Goal: Transaction & Acquisition: Purchase product/service

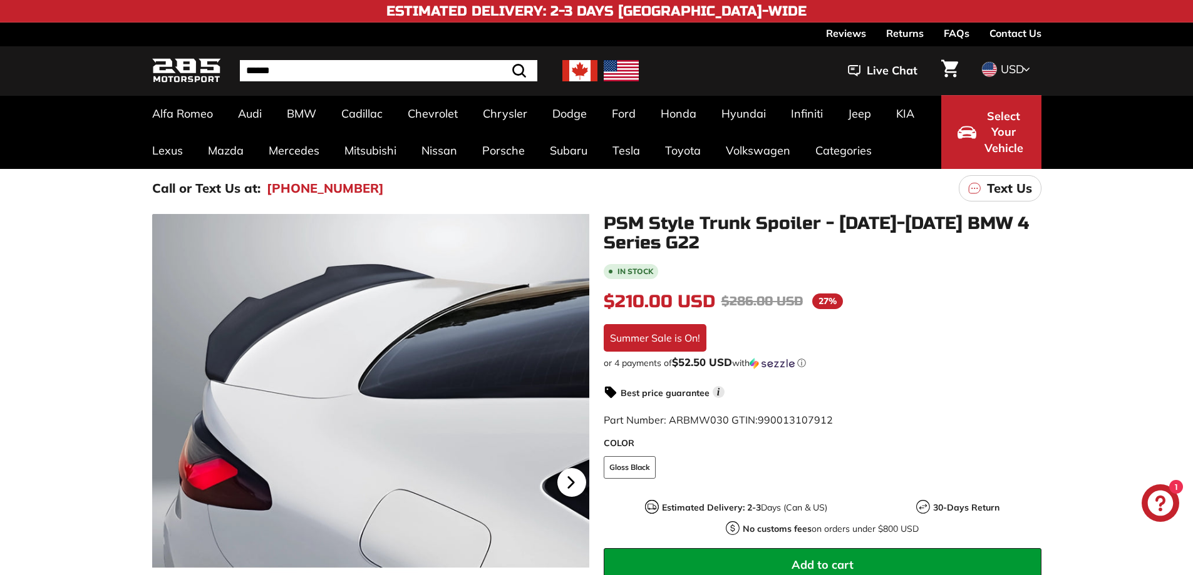
click at [570, 480] on icon at bounding box center [570, 482] width 5 height 11
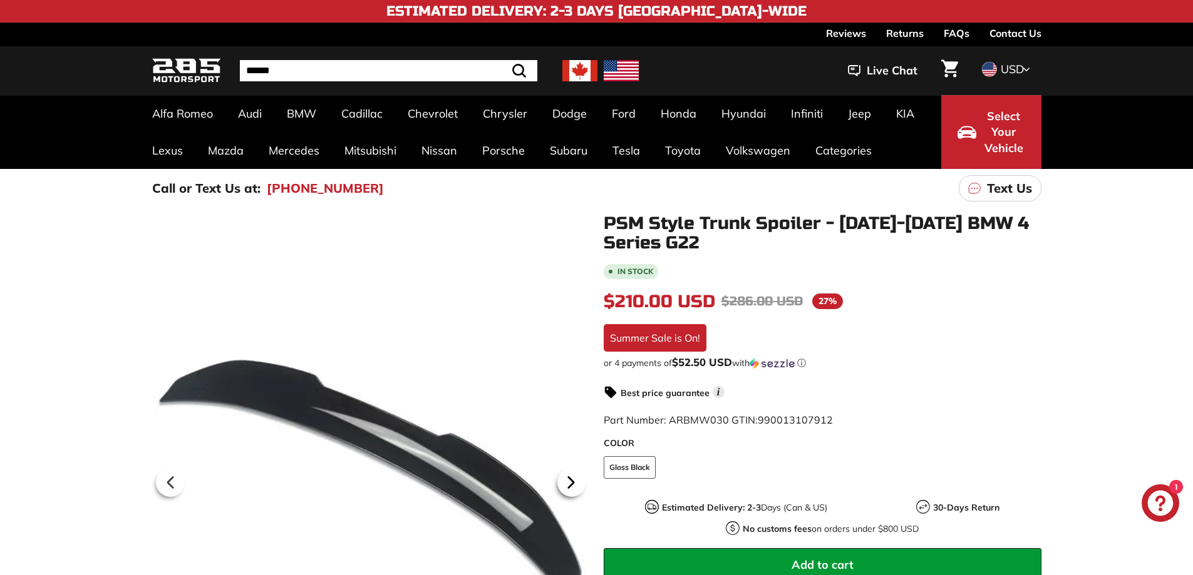
click at [570, 480] on icon at bounding box center [570, 482] width 5 height 11
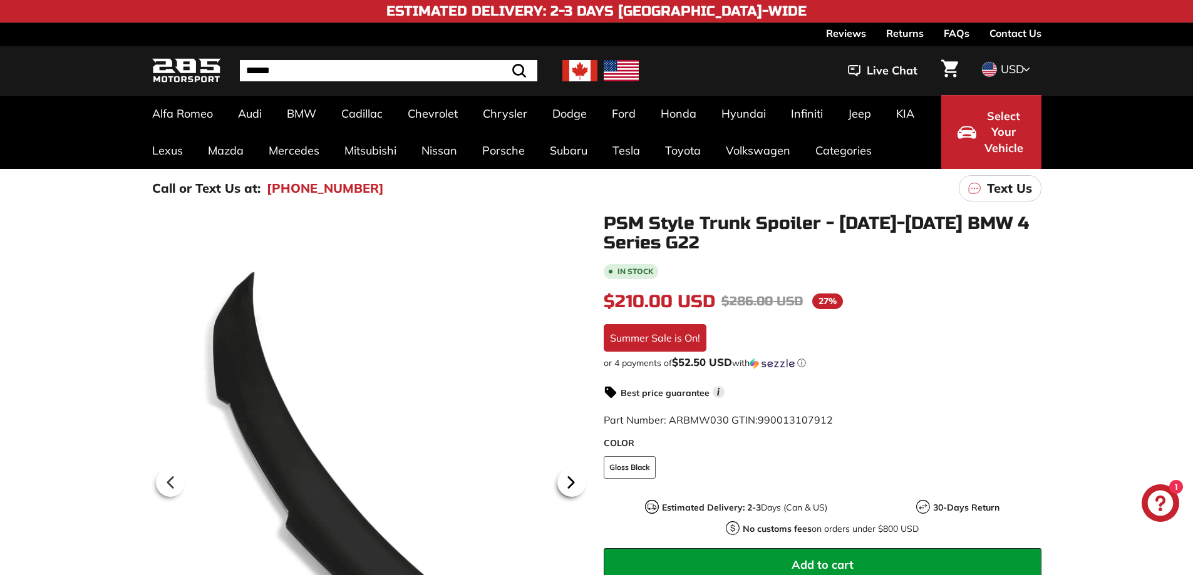
click at [570, 480] on icon at bounding box center [570, 482] width 5 height 11
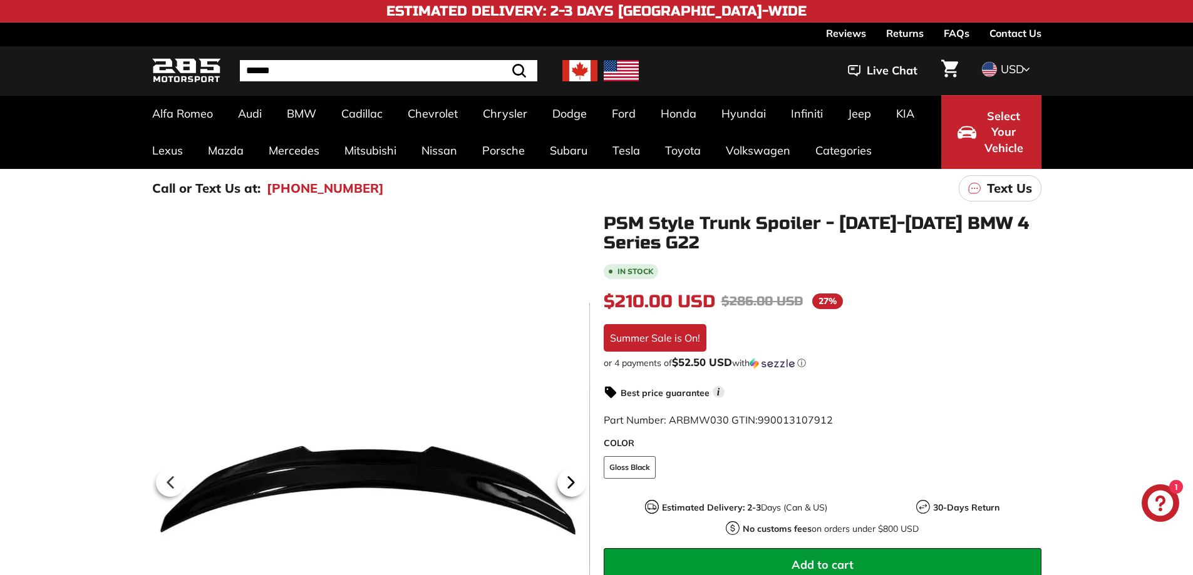
click at [570, 480] on icon at bounding box center [570, 482] width 5 height 11
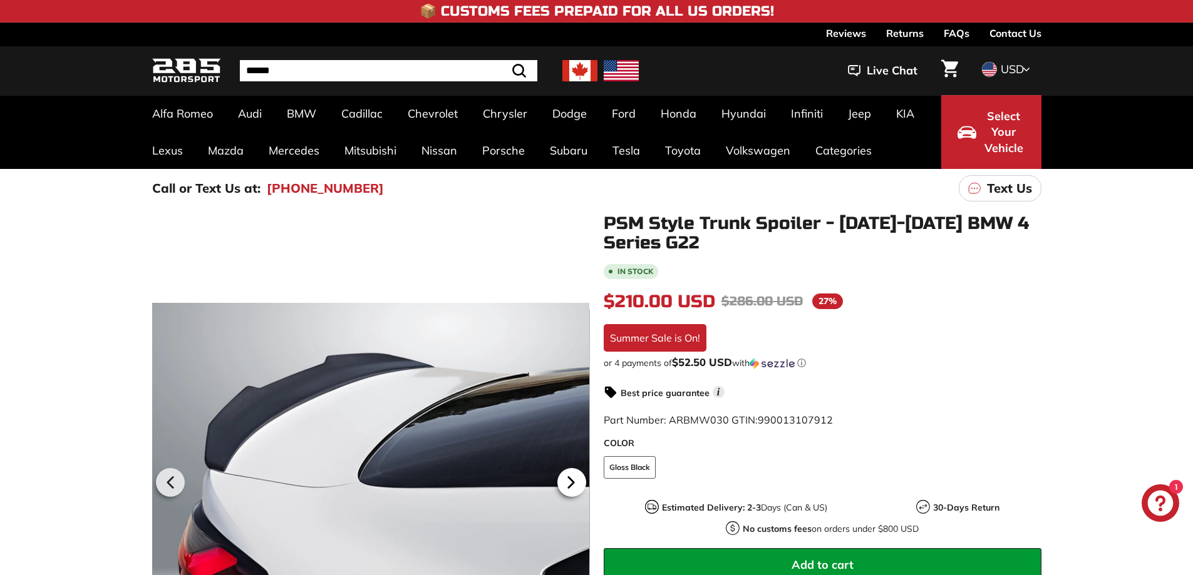
click at [570, 480] on icon at bounding box center [570, 482] width 5 height 11
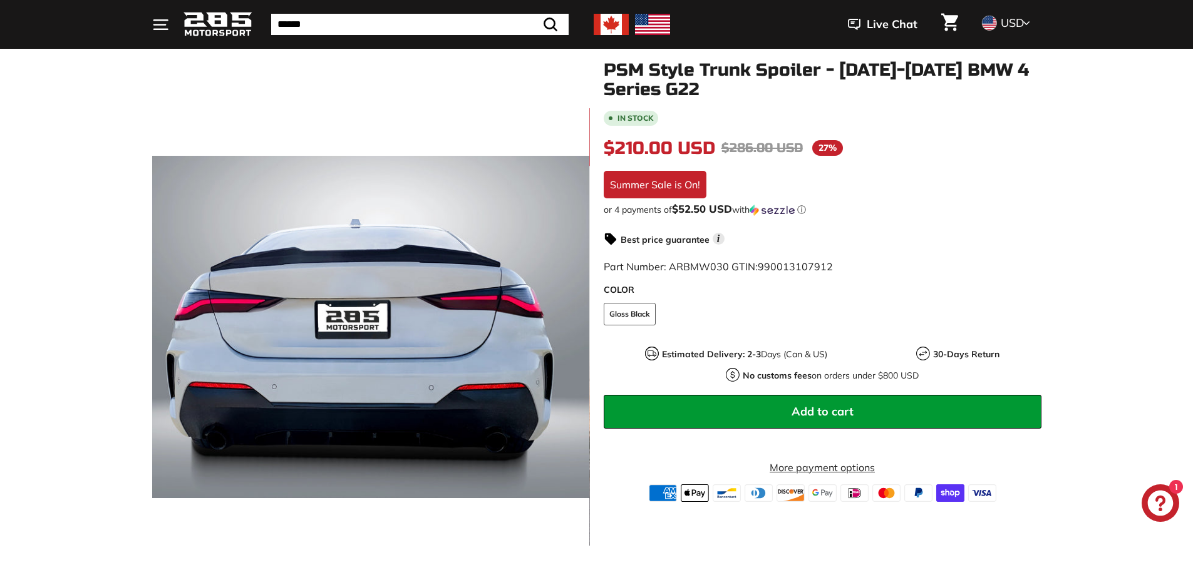
scroll to position [188, 0]
